Goal: Task Accomplishment & Management: Complete application form

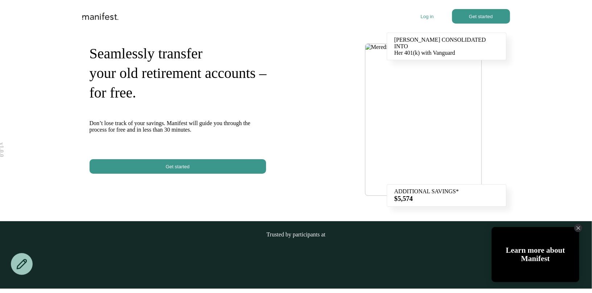
click at [423, 17] on p "Log in" at bounding box center [426, 16] width 13 height 5
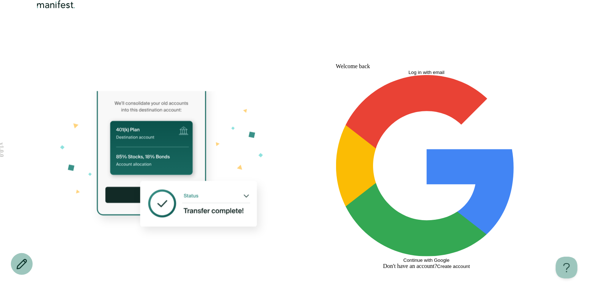
click at [400, 75] on button "Log in with email" at bounding box center [426, 72] width 181 height 5
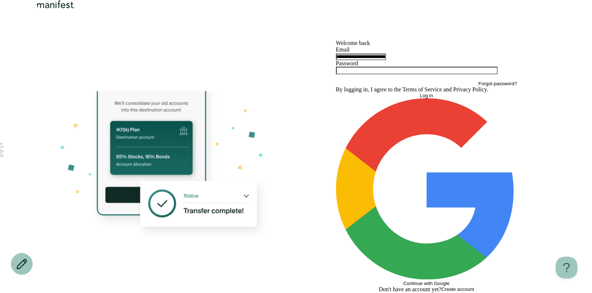
click at [392, 98] on button "Log in" at bounding box center [426, 95] width 181 height 5
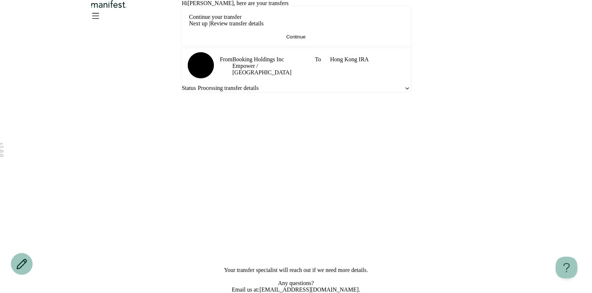
click at [286, 39] on span "Continue" at bounding box center [295, 36] width 19 height 5
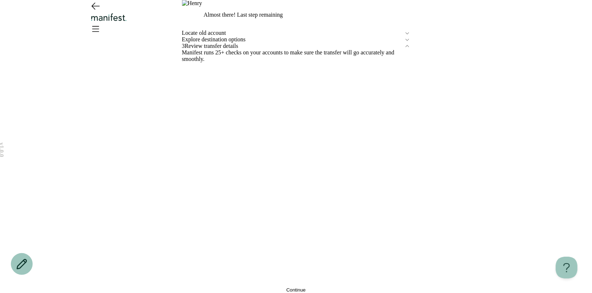
click at [242, 36] on span "Locate old account" at bounding box center [293, 33] width 222 height 7
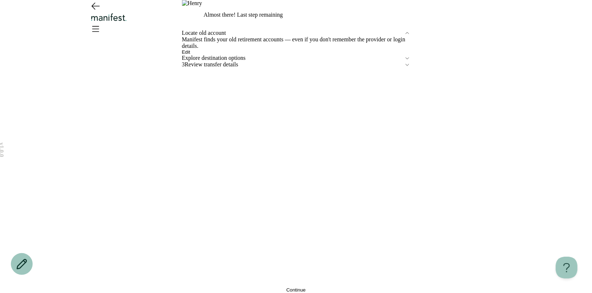
click at [190, 55] on button "Edit" at bounding box center [186, 51] width 8 height 5
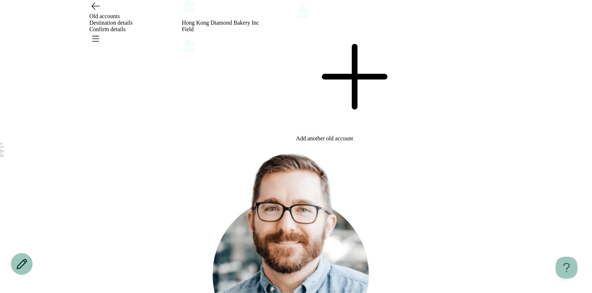
scroll to position [77, 0]
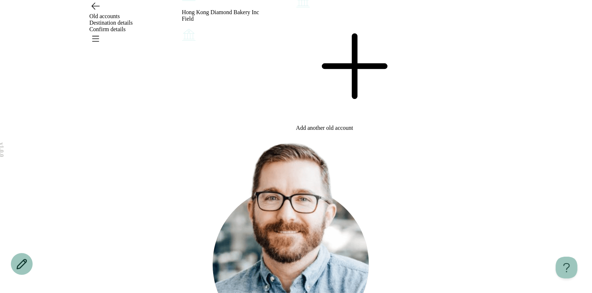
click at [358, 123] on icon at bounding box center [353, 66] width 114 height 114
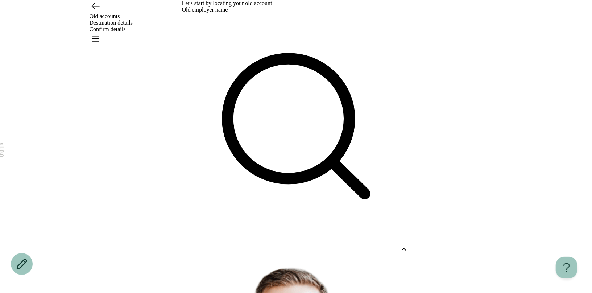
click at [222, 246] on div at bounding box center [289, 249] width 215 height 7
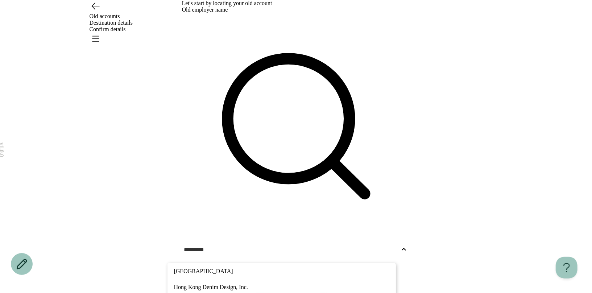
type input "*********"
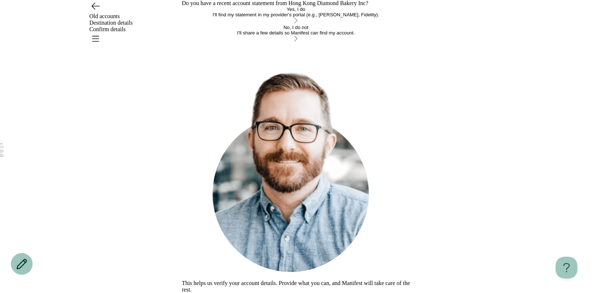
click at [276, 30] on div "No, I do not" at bounding box center [296, 27] width 228 height 5
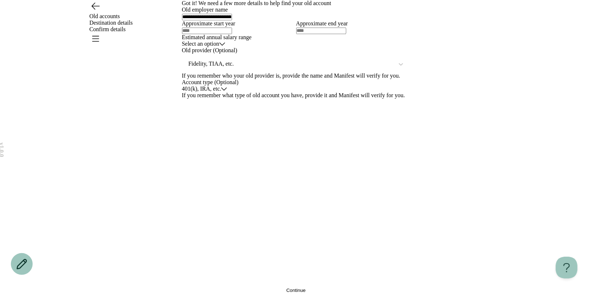
scroll to position [76, 0]
